Goal: Task Accomplishment & Management: Manage account settings

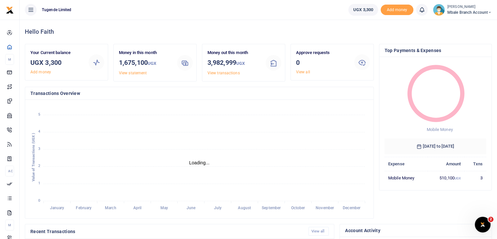
scroll to position [5, 5]
click at [489, 12] on icon at bounding box center [490, 12] width 4 height 5
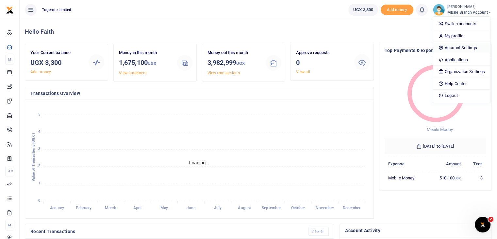
click at [453, 48] on link "Account Settings" at bounding box center [461, 47] width 57 height 9
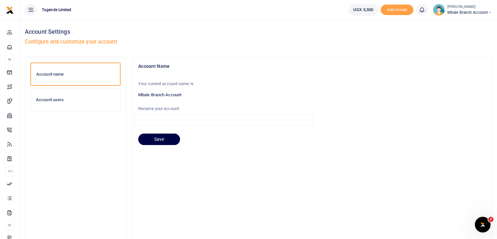
click at [64, 101] on h6 "Account users" at bounding box center [75, 99] width 79 height 5
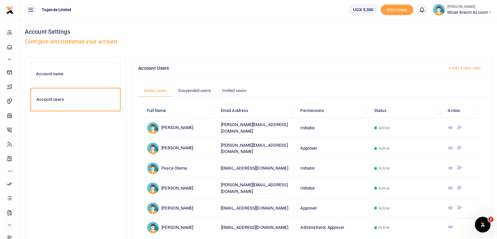
click at [458, 147] on icon at bounding box center [459, 148] width 5 height 6
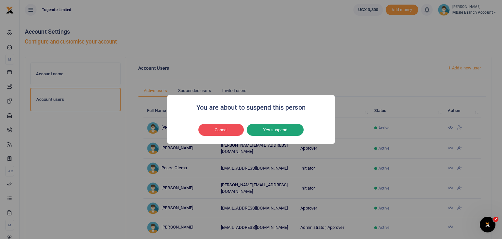
click at [283, 128] on button "Yes suspend" at bounding box center [275, 130] width 57 height 12
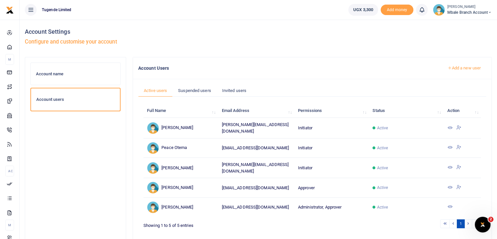
click at [469, 68] on link "Add a new user" at bounding box center [464, 67] width 44 height 11
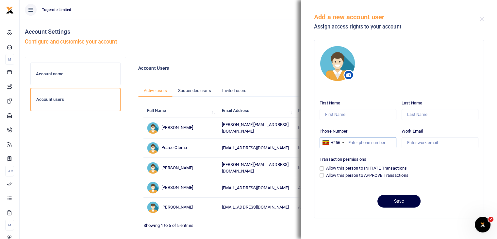
click at [354, 141] on input "Phone Number" at bounding box center [358, 142] width 77 height 11
paste input "0771909744."
click at [350, 141] on input "0771909744." at bounding box center [358, 142] width 77 height 11
type input "771909744."
click at [429, 140] on input "Work Email" at bounding box center [440, 142] width 77 height 11
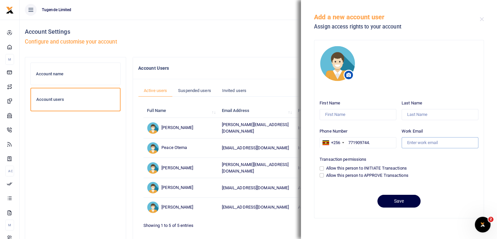
paste input "felix.abednego@gotugende.com"
type input "felix.abednego@gotugende.com"
click at [323, 174] on input "Allow this person to APPROVE Transactions" at bounding box center [322, 175] width 4 height 4
checkbox input "true"
click at [338, 116] on input "First Name" at bounding box center [358, 114] width 77 height 11
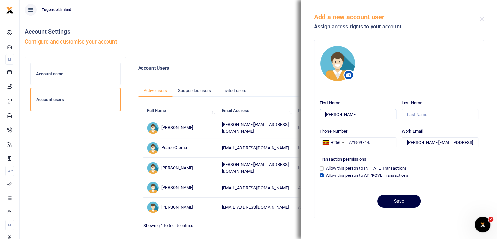
type input "Felix"
click at [413, 115] on input "Last Name" at bounding box center [440, 114] width 77 height 11
type input "Abednego"
click at [401, 201] on button "Save" at bounding box center [399, 201] width 43 height 13
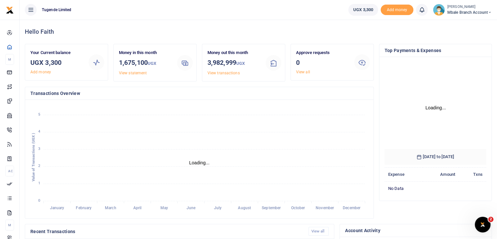
click at [439, 10] on img at bounding box center [439, 10] width 12 height 12
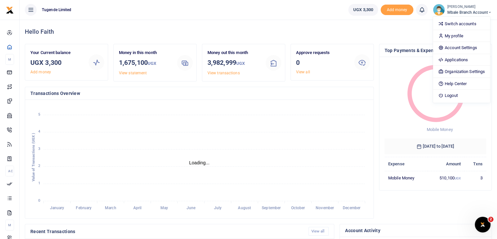
scroll to position [5, 5]
click at [450, 23] on link "Switch accounts" at bounding box center [461, 23] width 57 height 9
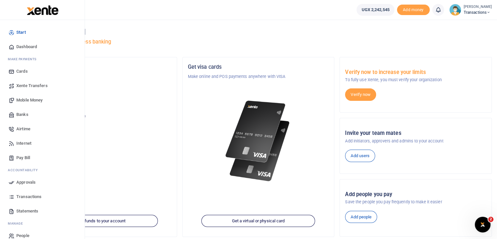
click at [20, 211] on span "Statements" at bounding box center [27, 211] width 22 height 7
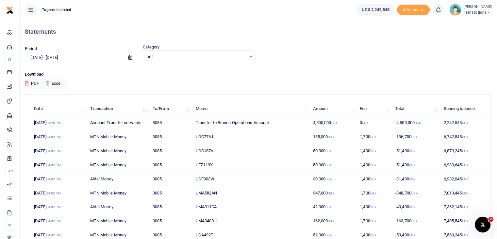
click at [74, 56] on input "08/21/2025 - 09/19/2025" at bounding box center [74, 57] width 98 height 11
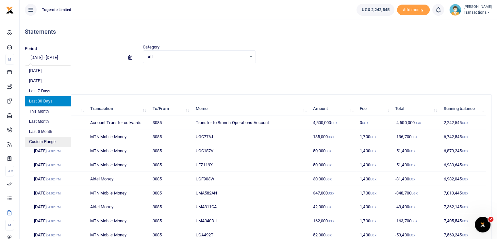
click at [53, 139] on li "Custom Range" at bounding box center [48, 142] width 46 height 10
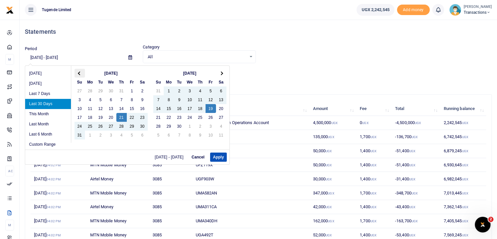
click at [78, 75] on th at bounding box center [80, 73] width 10 height 9
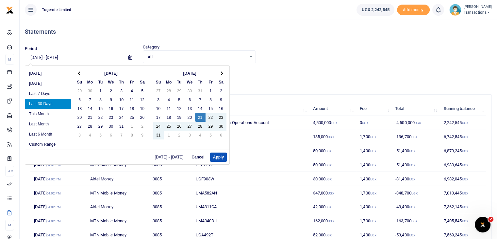
click at [78, 75] on th at bounding box center [80, 73] width 10 height 9
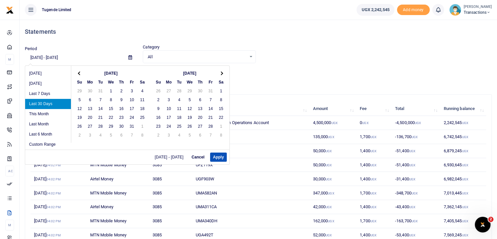
click at [78, 75] on th at bounding box center [80, 73] width 10 height 9
click at [220, 73] on span at bounding box center [221, 73] width 4 height 4
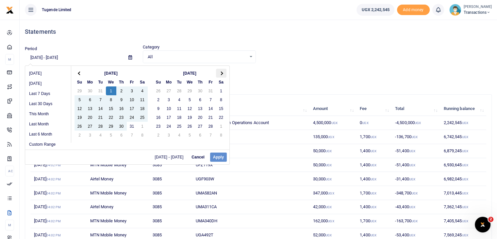
click at [220, 74] on span at bounding box center [221, 73] width 4 height 4
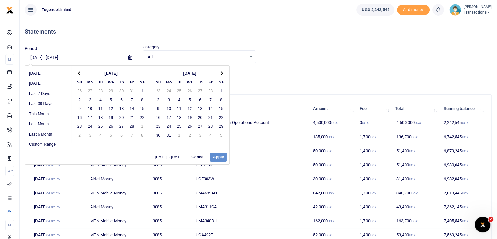
click at [220, 74] on span at bounding box center [221, 73] width 4 height 4
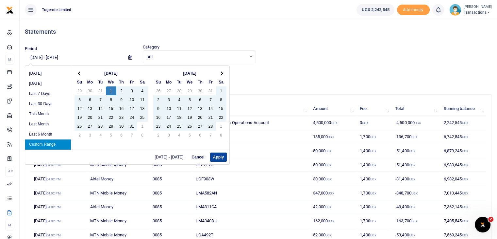
click at [216, 154] on button "Apply" at bounding box center [218, 156] width 17 height 9
type input "01/01/2025 - 08/31/2025"
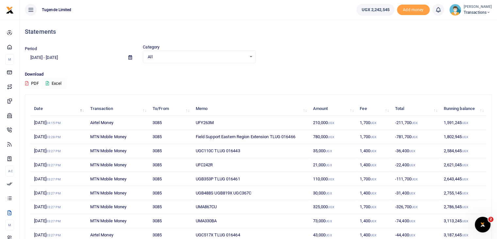
click at [60, 83] on button "Excel" at bounding box center [53, 83] width 27 height 11
